Goal: Task Accomplishment & Management: Manage account settings

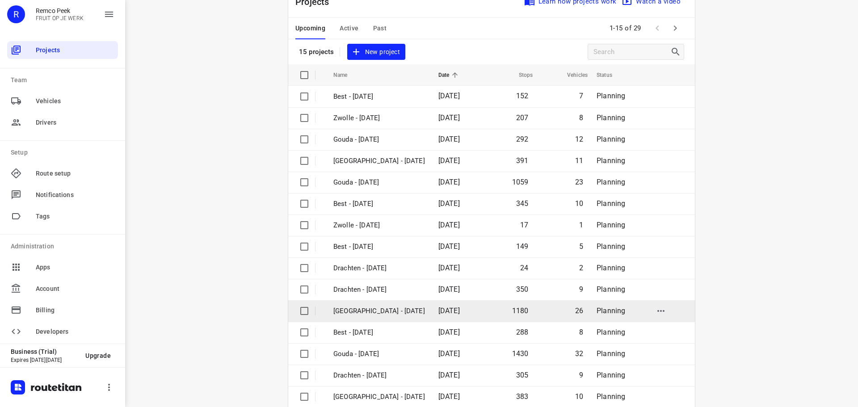
scroll to position [45, 0]
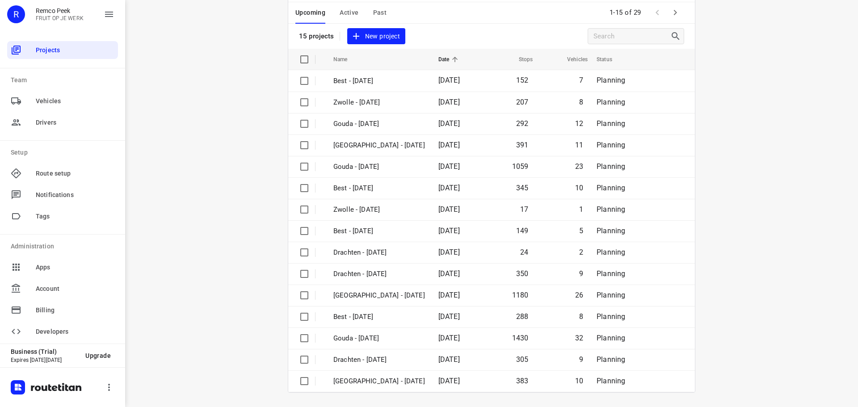
click at [680, 12] on div "Upcoming Active Past 1-15 of 29" at bounding box center [491, 12] width 407 height 21
click at [676, 12] on icon "button" at bounding box center [675, 12] width 11 height 11
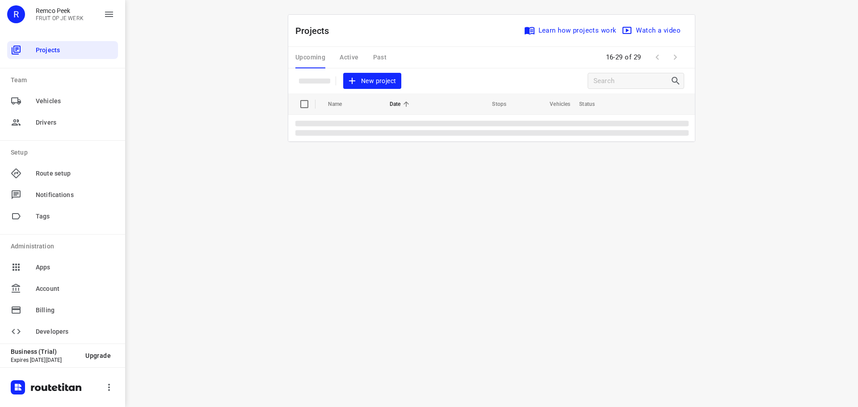
scroll to position [0, 0]
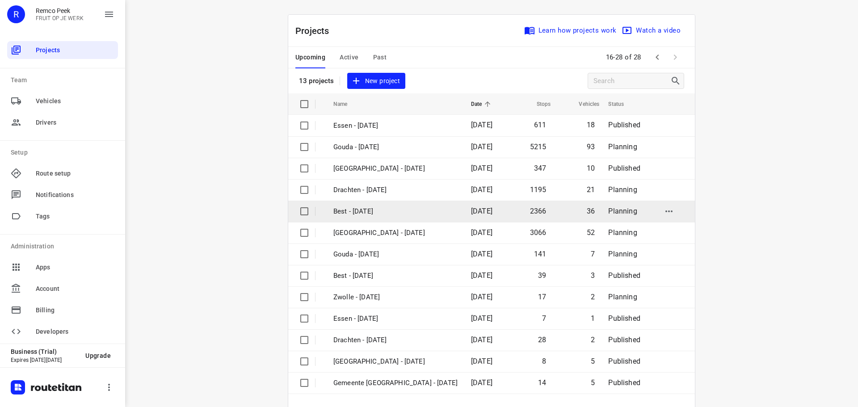
click at [363, 215] on p "Best - [DATE]" at bounding box center [396, 212] width 124 height 10
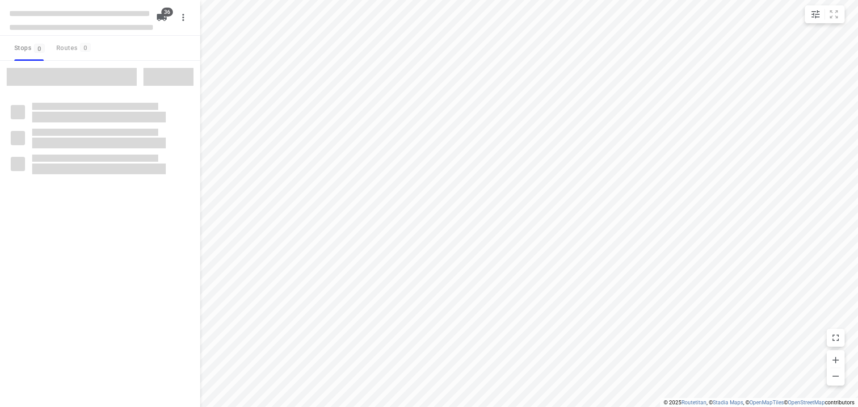
checkbox input "true"
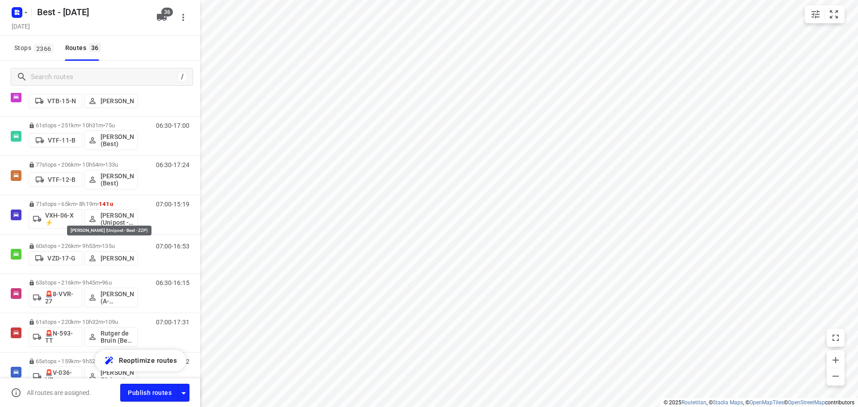
scroll to position [939, 0]
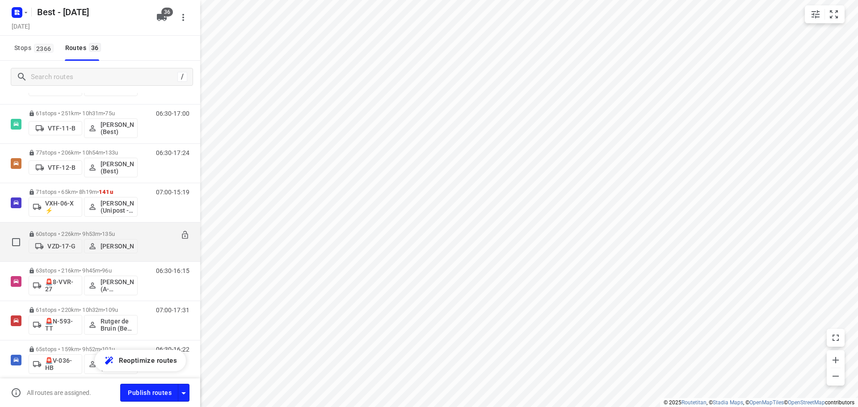
click at [161, 245] on div "07:00-16:53" at bounding box center [167, 244] width 45 height 27
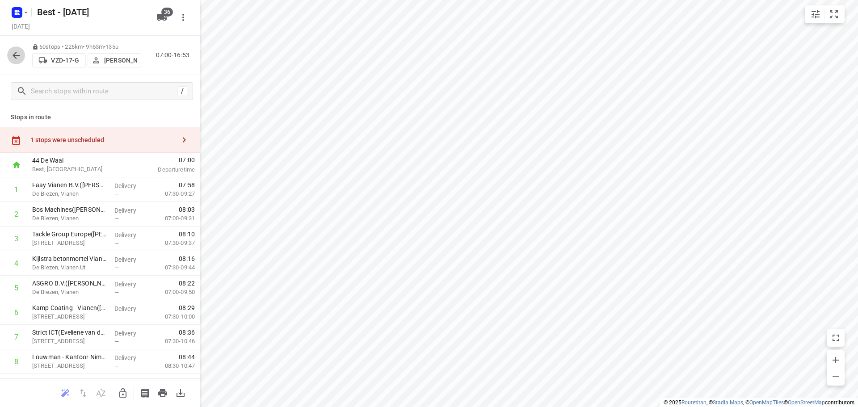
click at [19, 59] on icon "button" at bounding box center [16, 55] width 11 height 11
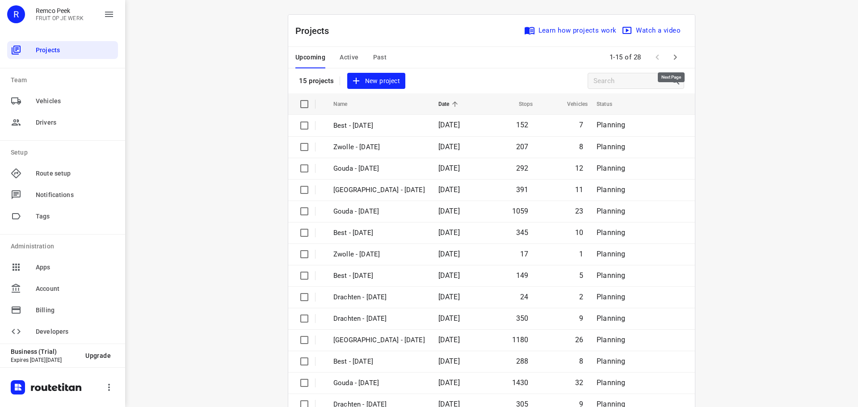
click at [675, 59] on icon "button" at bounding box center [675, 57] width 11 height 11
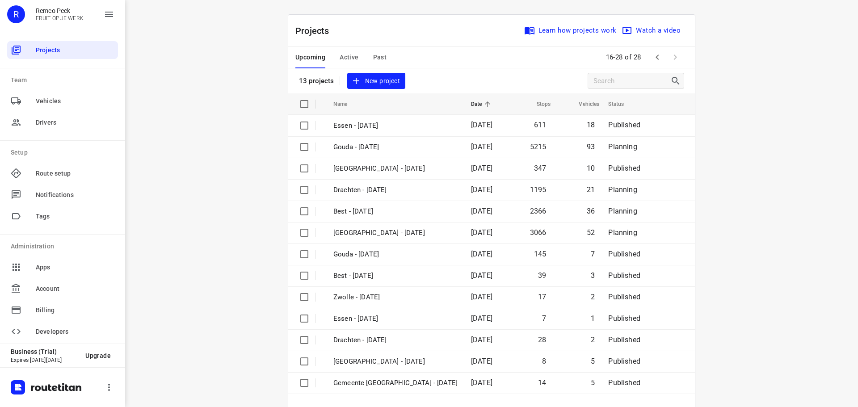
click at [334, 50] on div "Upcoming Active Past" at bounding box center [349, 57] width 106 height 21
click at [343, 59] on span "Active" at bounding box center [349, 57] width 19 height 11
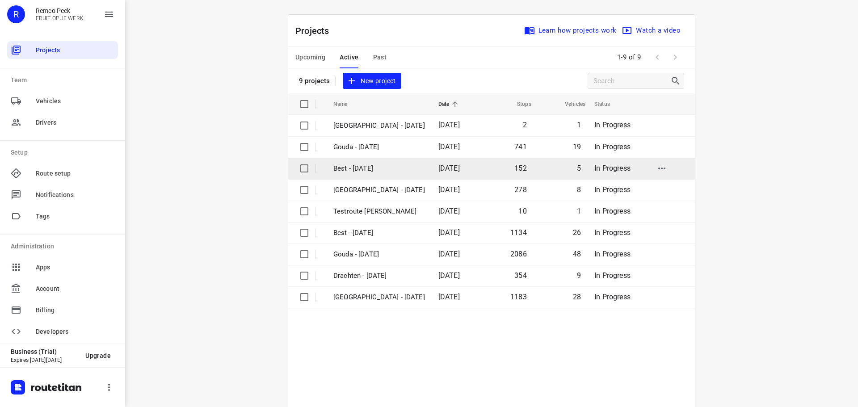
click at [339, 161] on td "Best - [DATE]" at bounding box center [378, 168] width 107 height 21
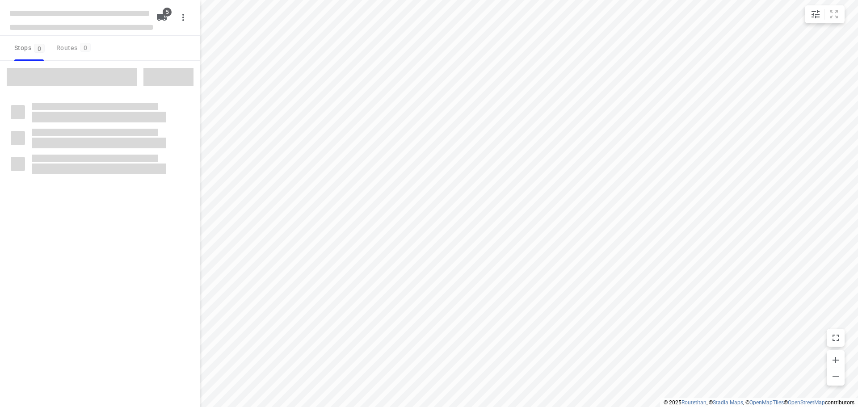
checkbox input "true"
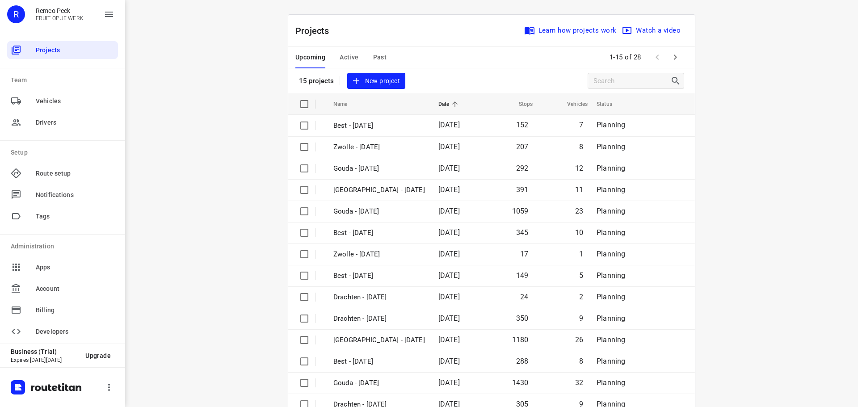
click at [340, 57] on span "Active" at bounding box center [349, 57] width 19 height 11
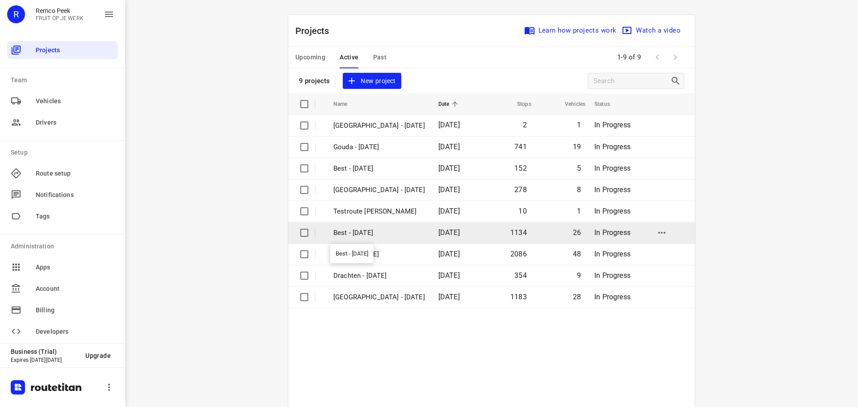
click at [378, 232] on p "Best - [DATE]" at bounding box center [380, 233] width 92 height 10
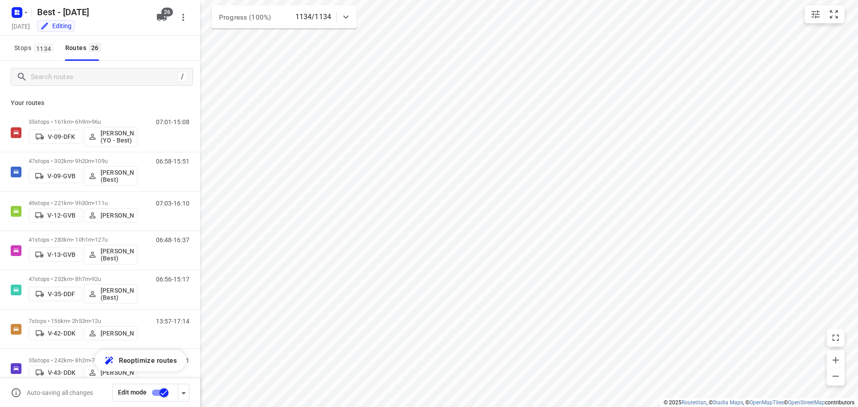
checkbox input "true"
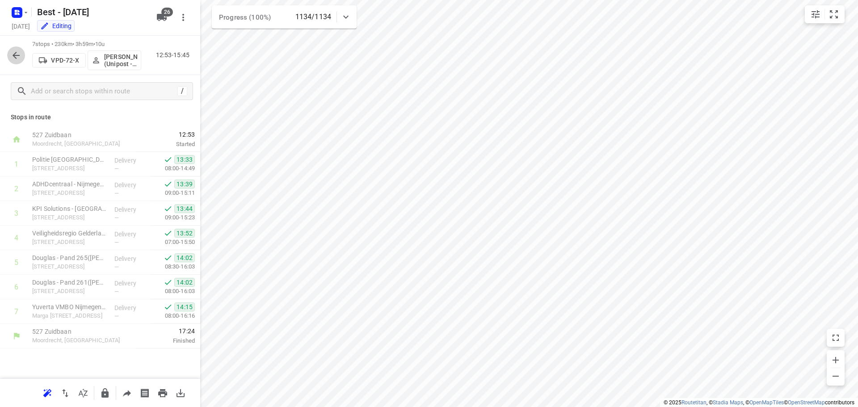
click at [24, 56] on button "button" at bounding box center [16, 55] width 18 height 18
